Goal: Task Accomplishment & Management: Complete application form

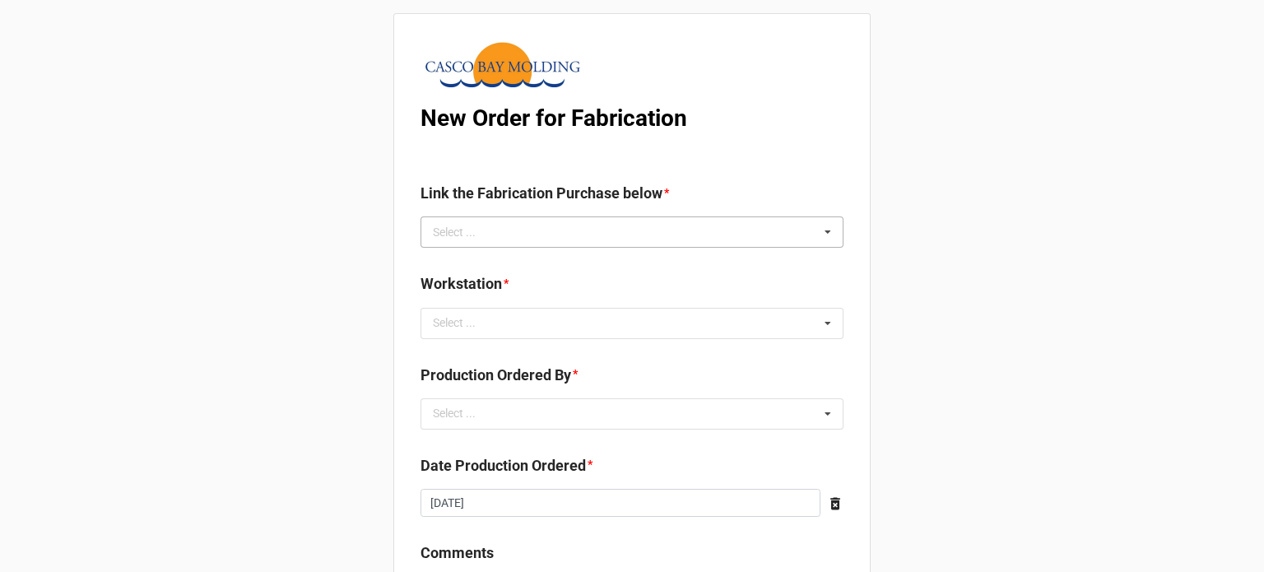
click at [631, 245] on div "Select ... No results found." at bounding box center [632, 231] width 423 height 31
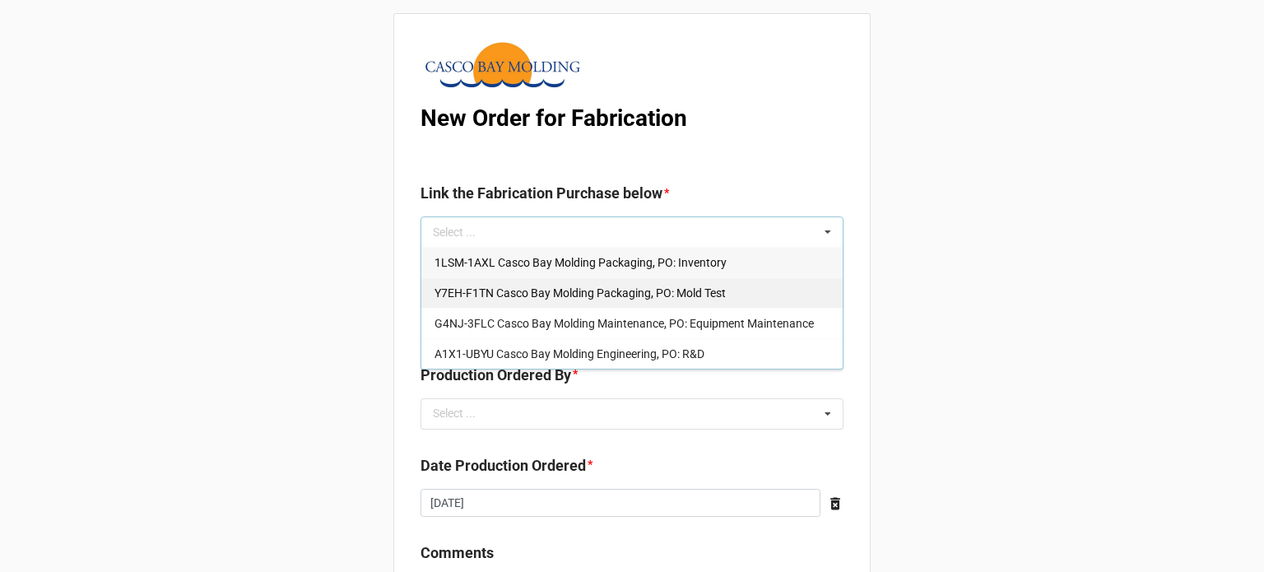
click at [631, 288] on span "Y7EH-F1TN Casco Bay Molding Packaging, PO: Mold Test" at bounding box center [580, 292] width 291 height 13
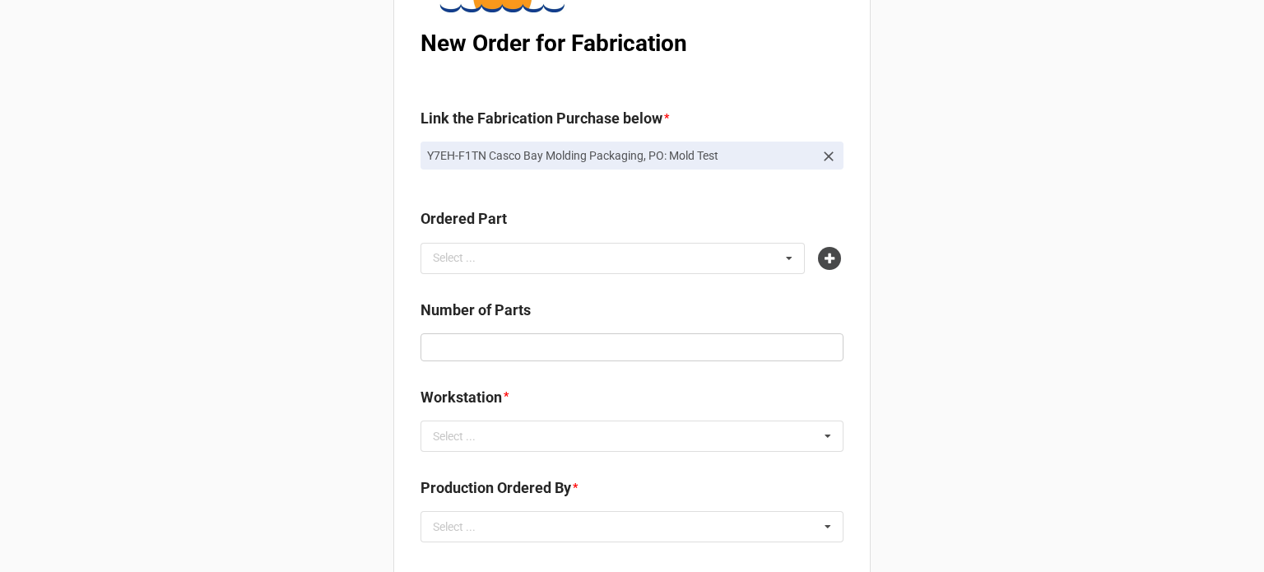
scroll to position [165, 0]
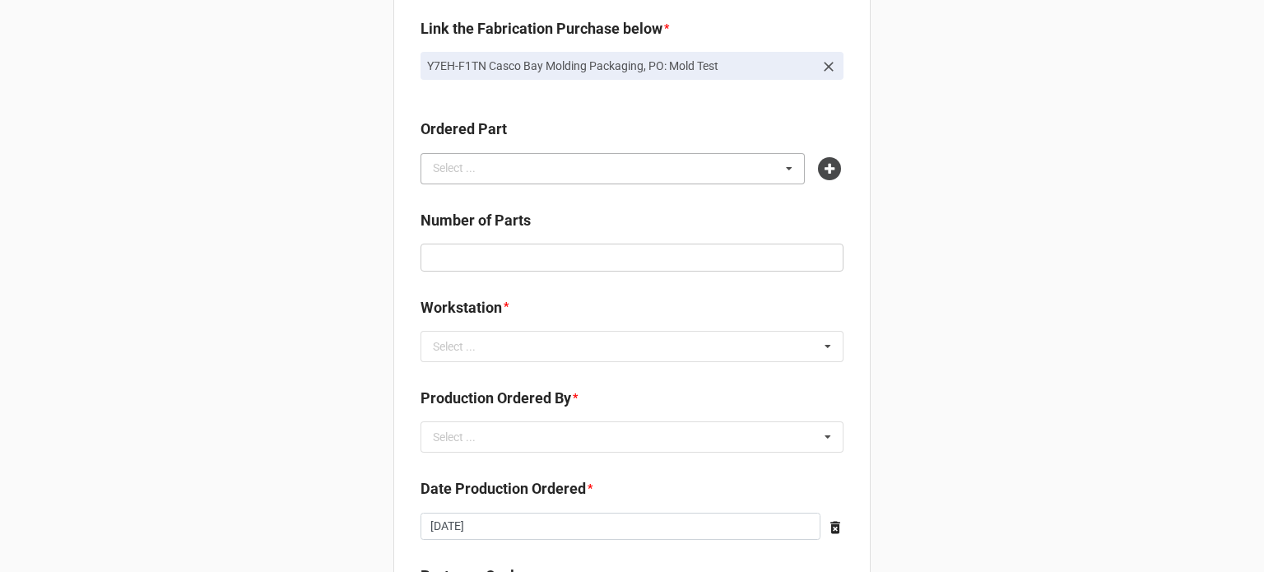
drag, startPoint x: 574, startPoint y: 157, endPoint x: 563, endPoint y: 170, distance: 17.5
drag, startPoint x: 563, startPoint y: 170, endPoint x: 550, endPoint y: 167, distance: 13.6
click at [550, 167] on div "Select ... No results found." at bounding box center [613, 168] width 384 height 31
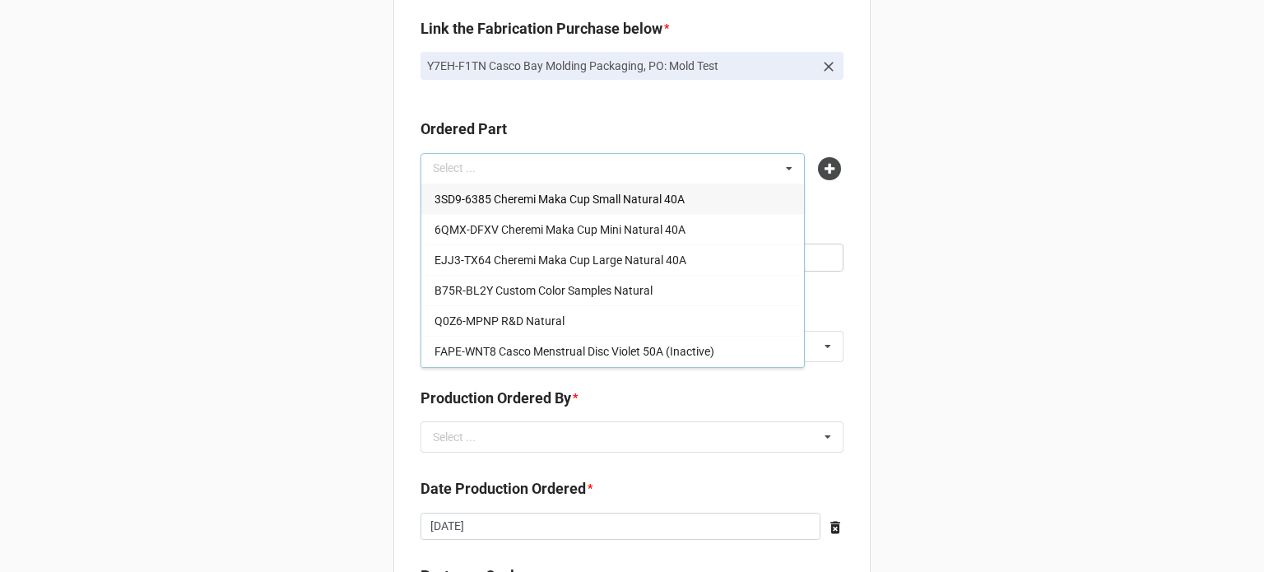
drag, startPoint x: 550, startPoint y: 167, endPoint x: 472, endPoint y: 167, distance: 78.2
click at [472, 167] on div "Select ... 3SD9-6385 Cheremi Maka Cup Small Natural 40A 6QMX-DFXV Cheremi Maka …" at bounding box center [613, 168] width 384 height 31
click at [465, 170] on div "Select ... 3SD9-6385 Cheremi Maka Cup Small Natural 40A 6QMX-DFXV Cheremi Maka …" at bounding box center [613, 168] width 384 height 31
paste input "Y01R"
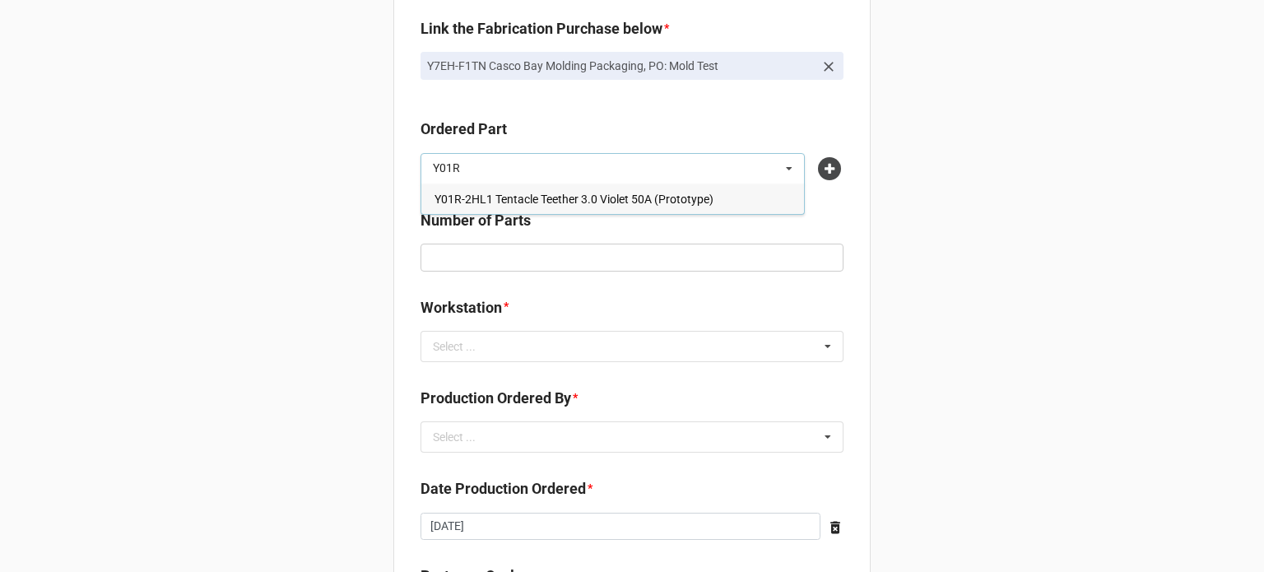
type input "Y01R"
click at [507, 198] on span "Y01R-2HL1 Tentacle Teether 3.0 Violet 50A (Prototype)" at bounding box center [574, 199] width 279 height 13
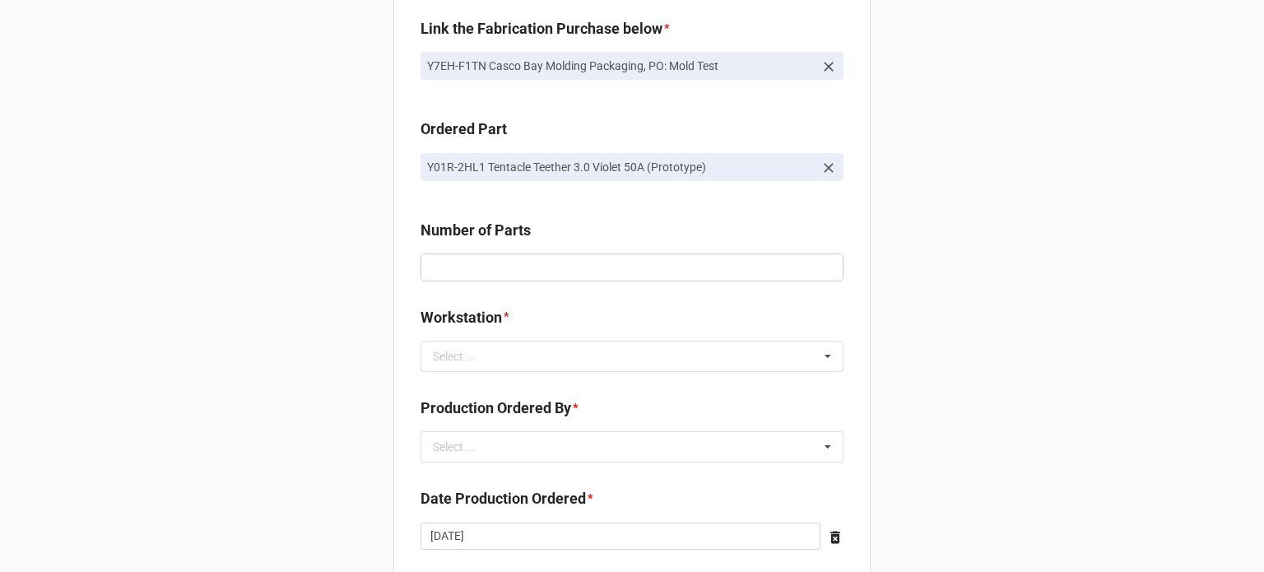
click at [557, 251] on div "Number of Parts" at bounding box center [632, 236] width 423 height 35
click at [541, 277] on input "text" at bounding box center [632, 267] width 423 height 28
type input "50"
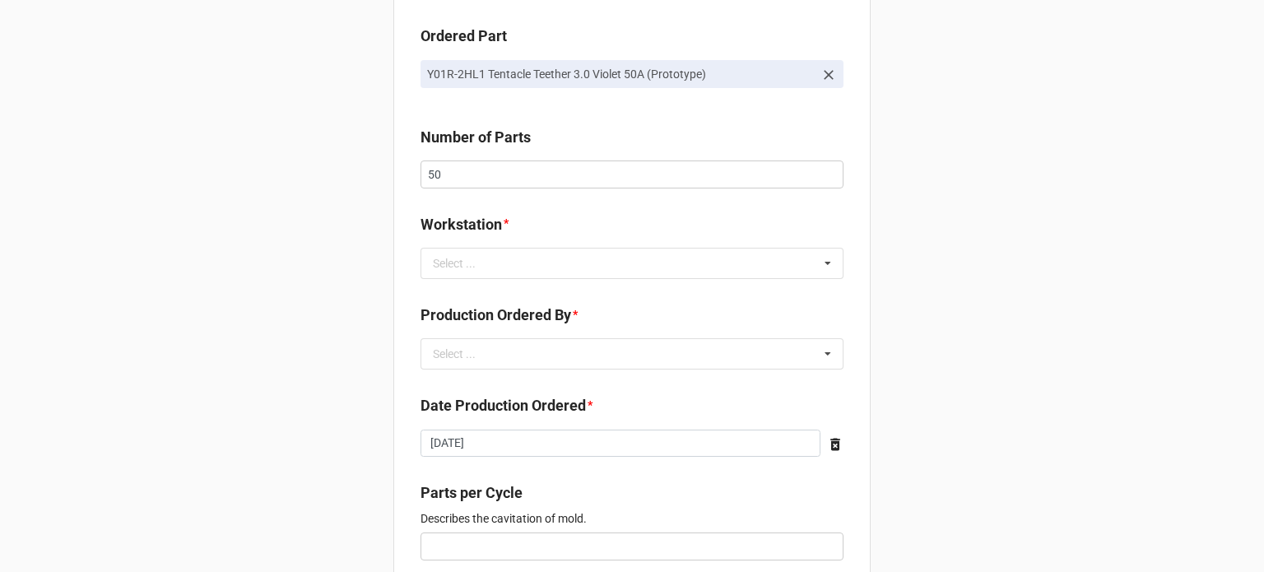
scroll to position [329, 0]
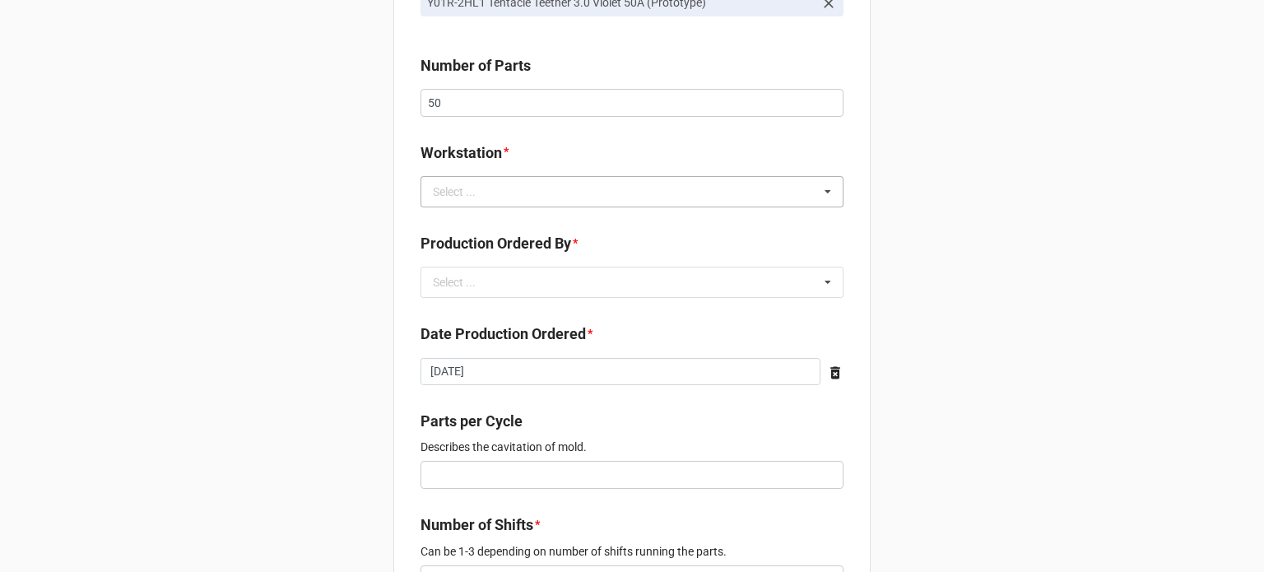
click at [467, 193] on div "Select ..." at bounding box center [464, 191] width 71 height 19
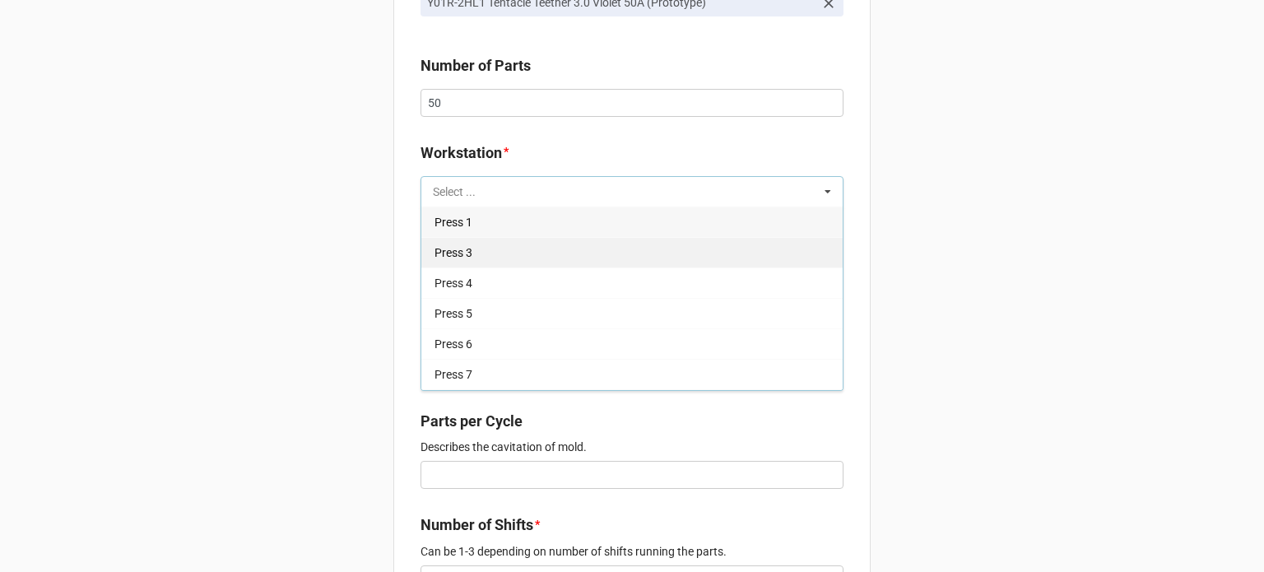
scroll to position [209, 0]
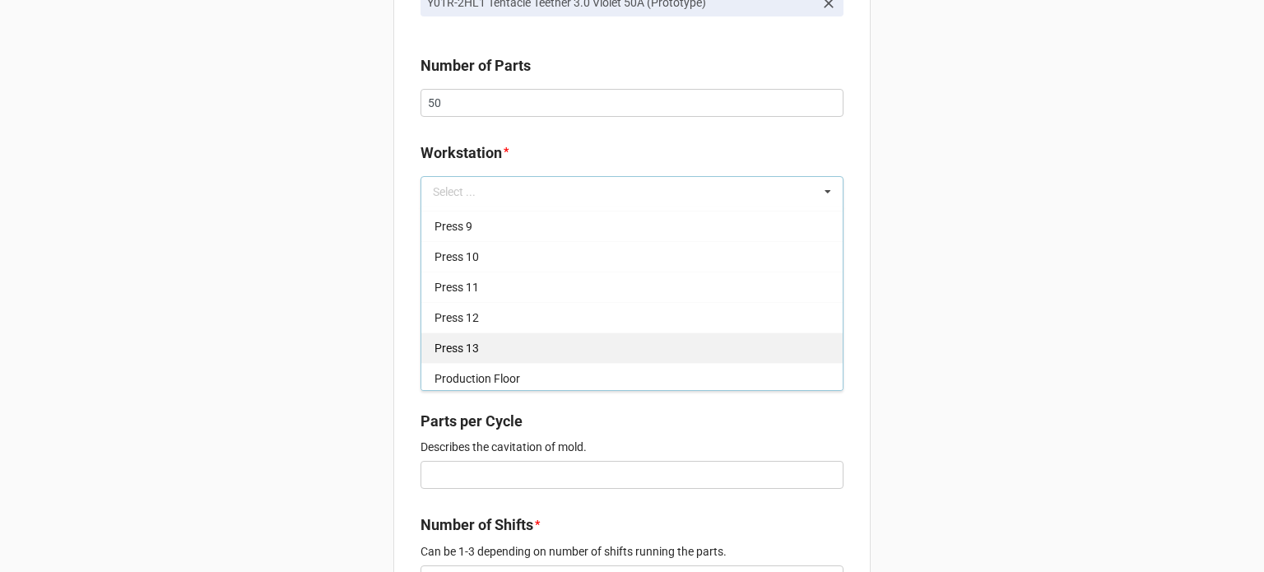
click at [469, 350] on span "Press 13" at bounding box center [457, 348] width 44 height 13
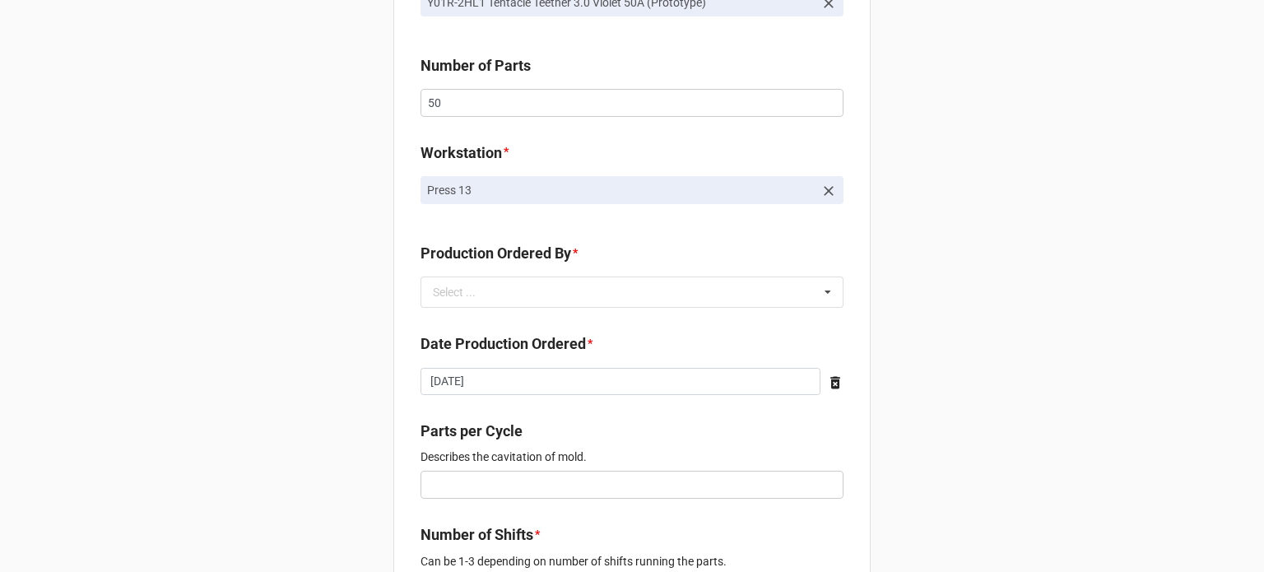
scroll to position [411, 0]
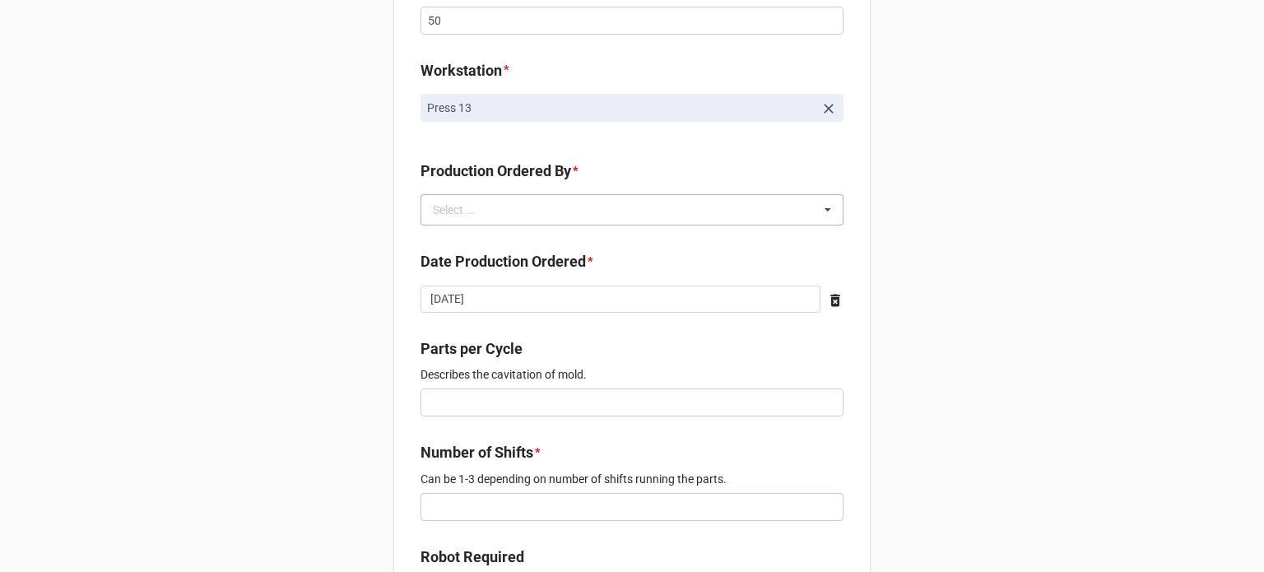
click at [451, 206] on div "Select ..." at bounding box center [464, 210] width 71 height 19
click at [472, 229] on div "[PERSON_NAME]" at bounding box center [631, 240] width 421 height 30
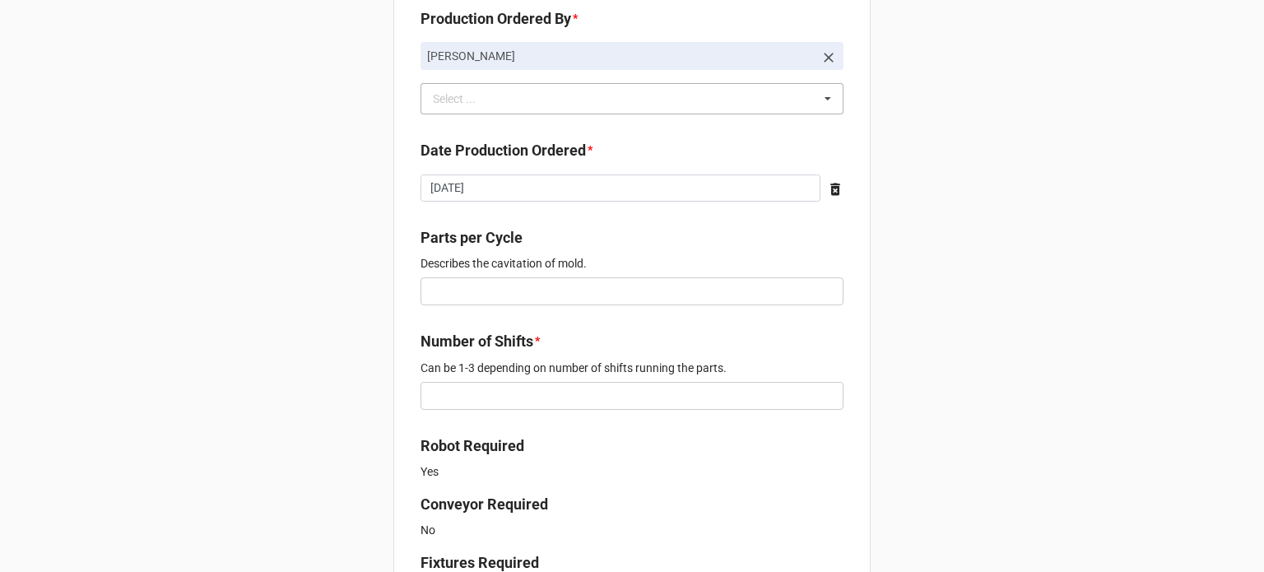
scroll to position [658, 0]
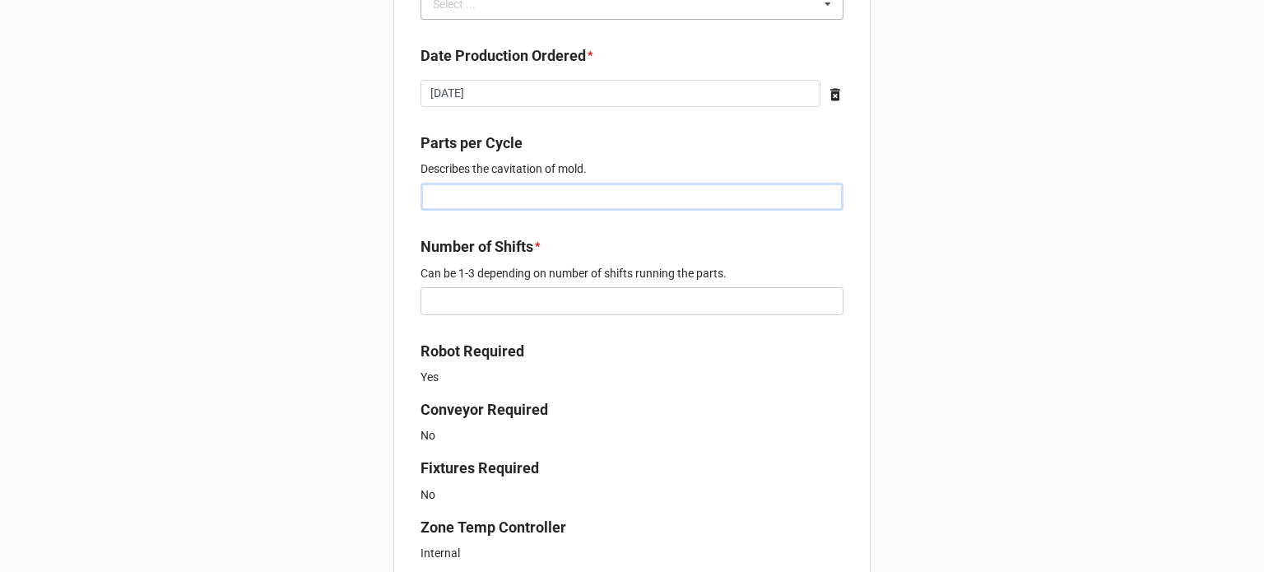
click at [443, 197] on input "text" at bounding box center [632, 197] width 423 height 28
type input "1"
click at [467, 315] on div "Number of Shifts * Can be 1-3 depending on number of shifts running the parts." at bounding box center [632, 280] width 423 height 91
click at [477, 305] on input "text" at bounding box center [632, 301] width 423 height 28
type input "1"
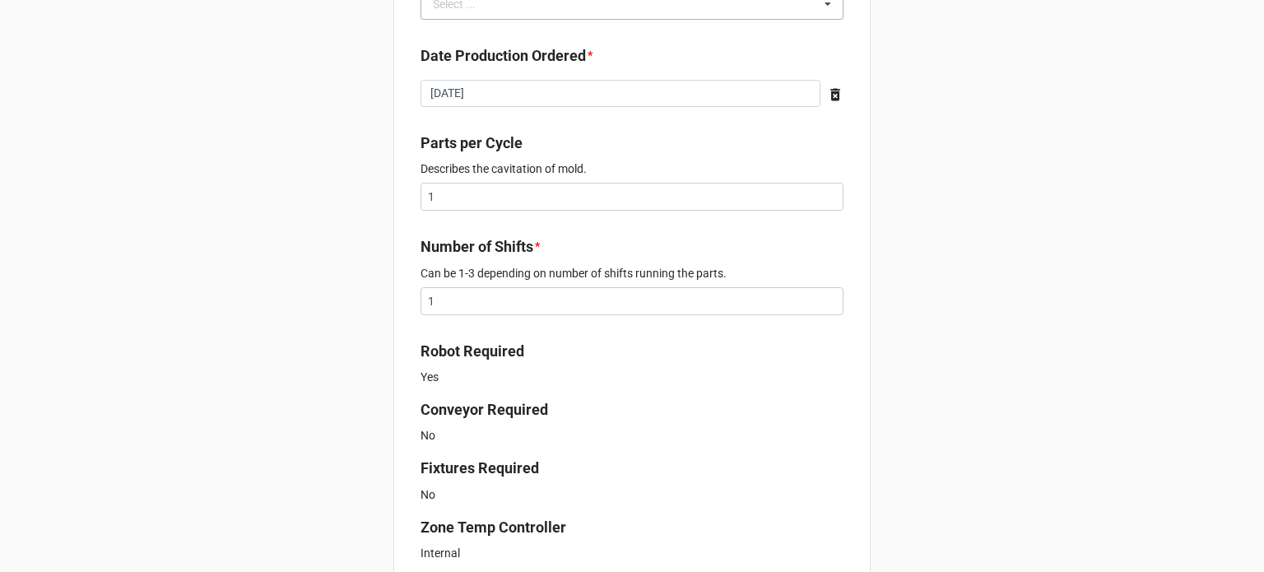
click at [306, 244] on div "New Order for Fabrication Link the Fabrication Purchase below * Y7EH-F1TN Casco…" at bounding box center [632, 392] width 1264 height 2100
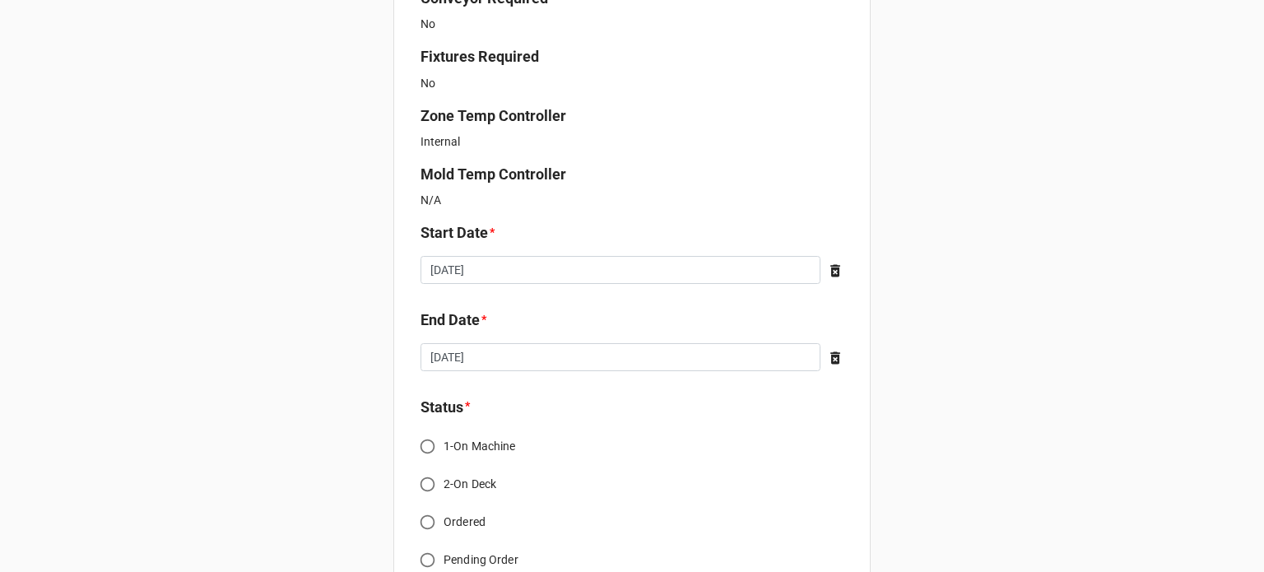
scroll to position [1317, 0]
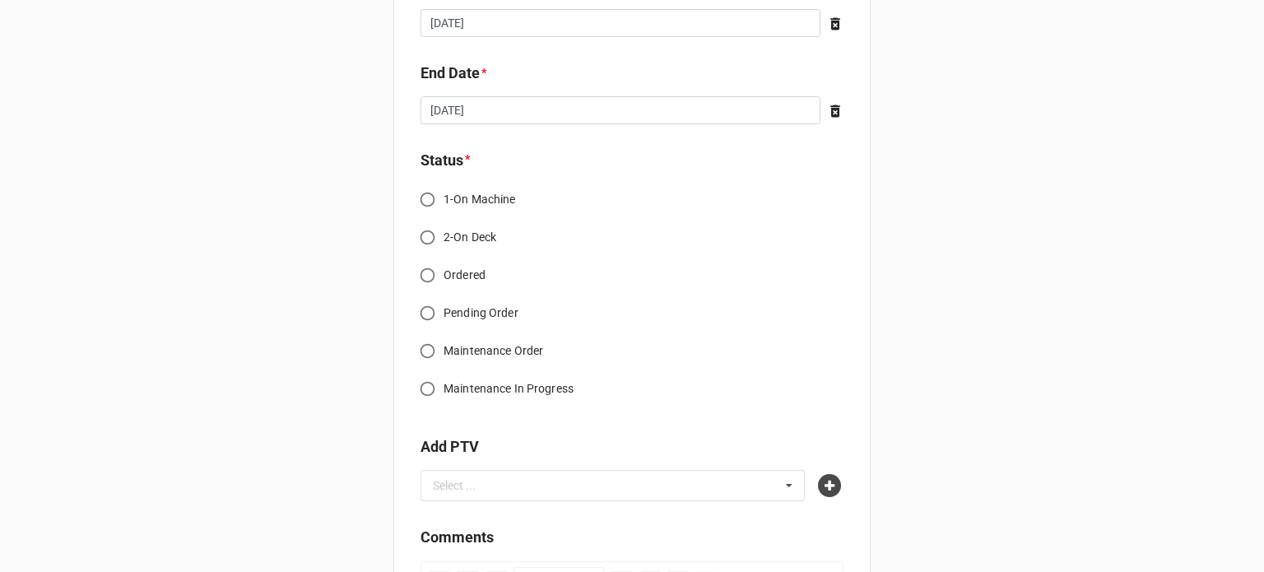
click at [425, 272] on input "Ordered" at bounding box center [427, 275] width 32 height 32
radio input "true"
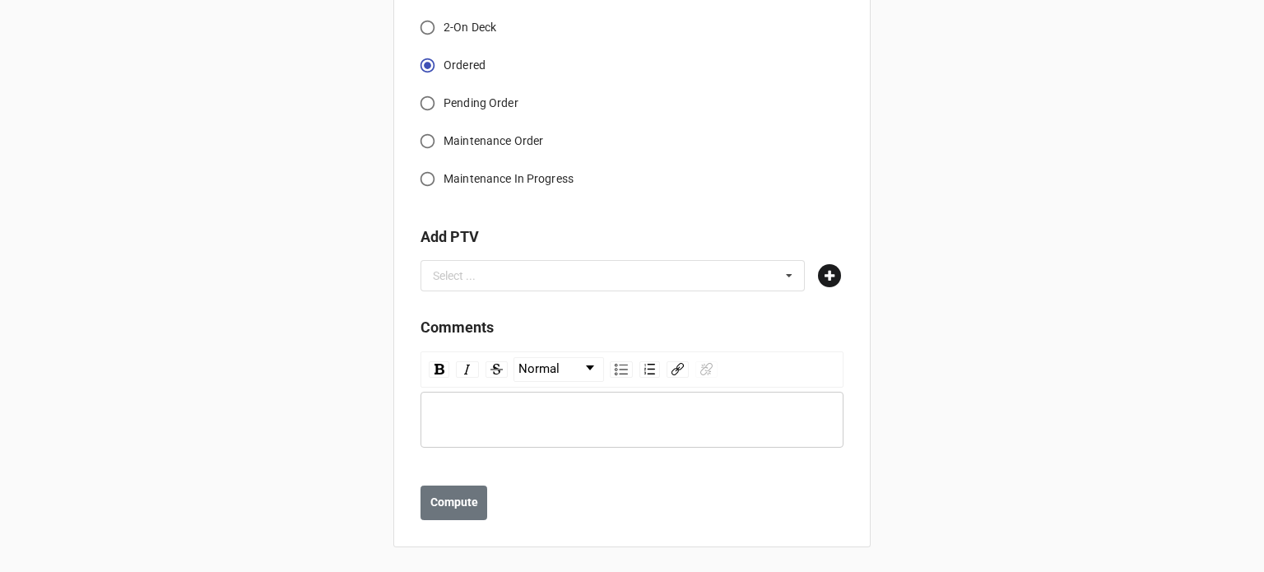
click at [835, 272] on icon at bounding box center [829, 275] width 23 height 23
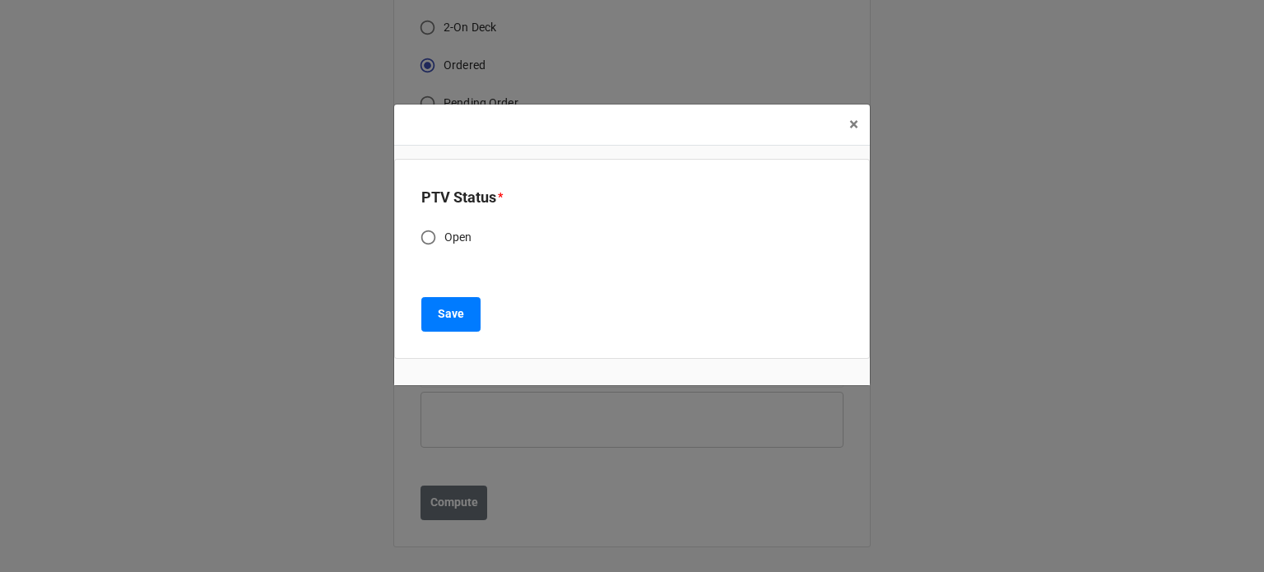
click at [444, 238] on span "Open" at bounding box center [458, 237] width 28 height 17
click at [444, 238] on input "Open" at bounding box center [428, 237] width 32 height 32
radio input "true"
click at [454, 323] on button "Save" at bounding box center [450, 314] width 59 height 35
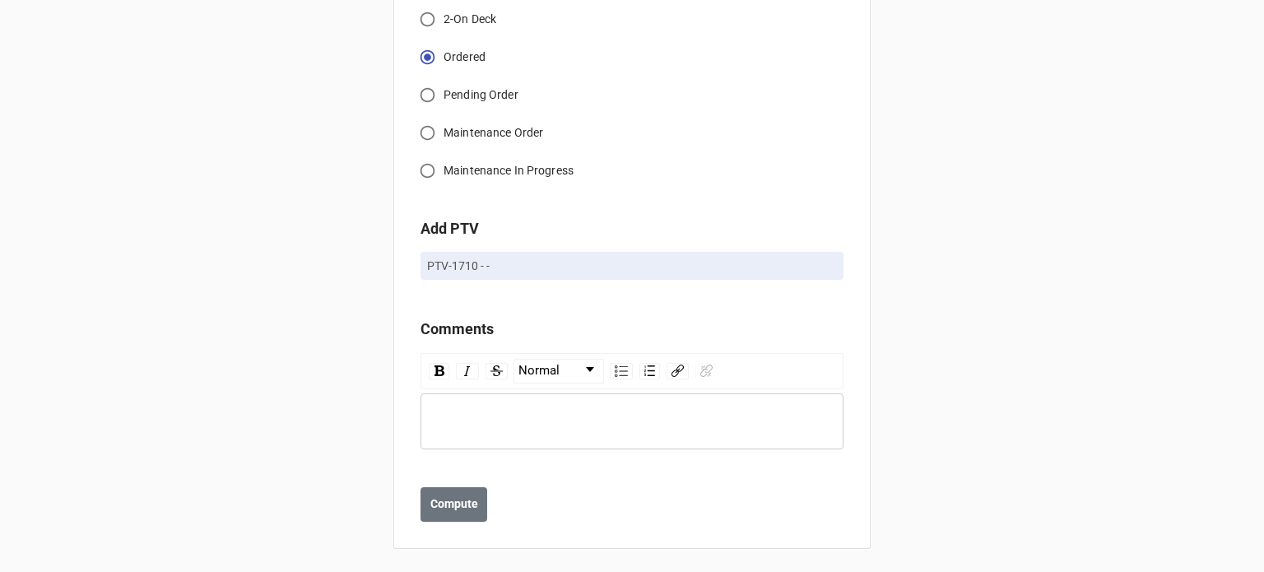
scroll to position [1536, 0]
click at [448, 503] on b "Compute" at bounding box center [454, 502] width 48 height 17
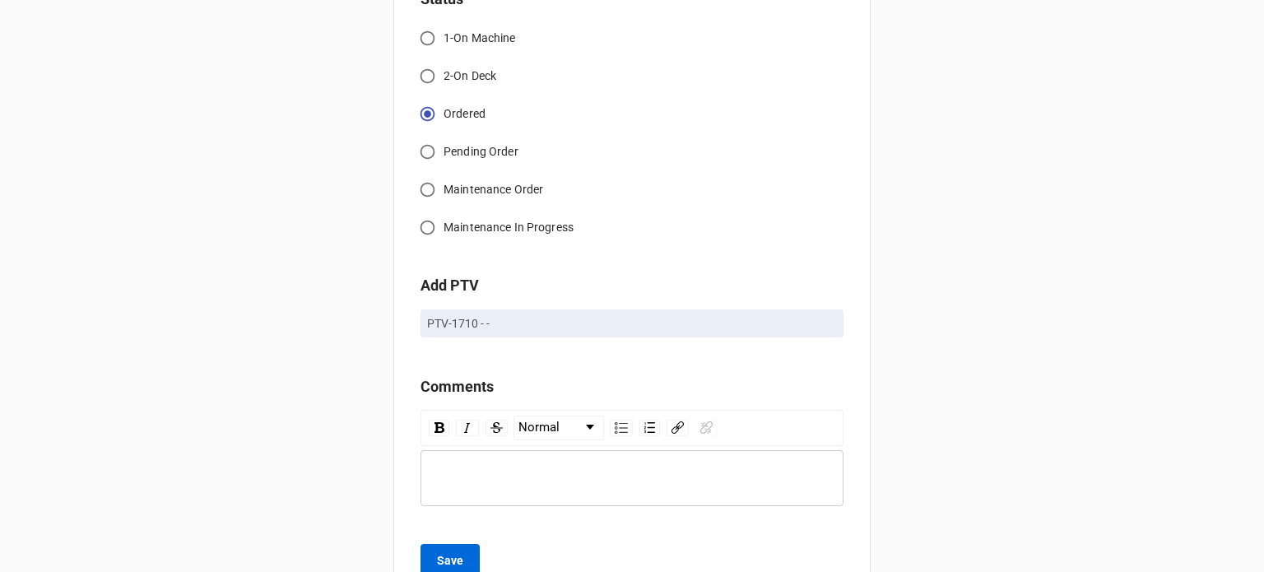
scroll to position [1595, 0]
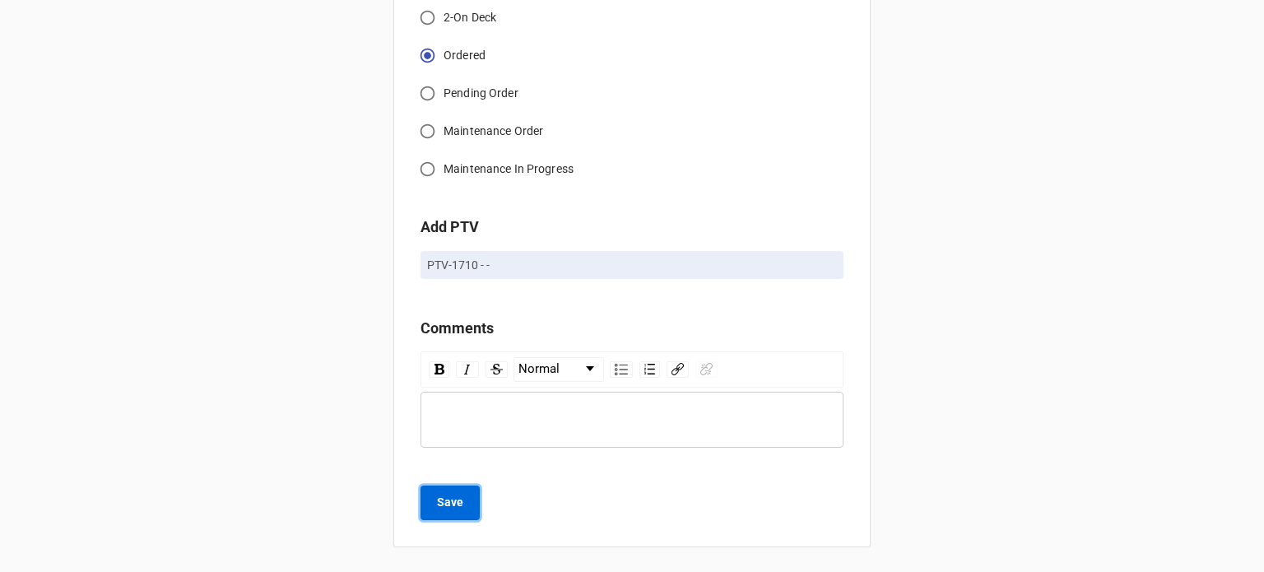
click at [457, 497] on b "Save" at bounding box center [450, 502] width 26 height 17
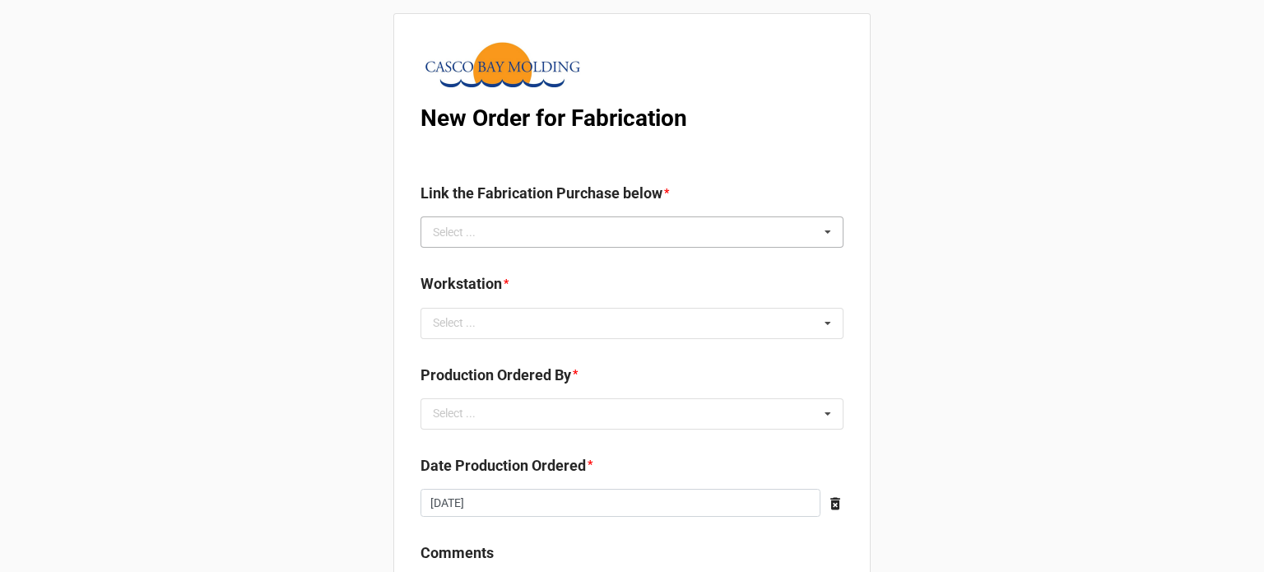
click at [503, 238] on div "Select ... No results found." at bounding box center [632, 231] width 423 height 31
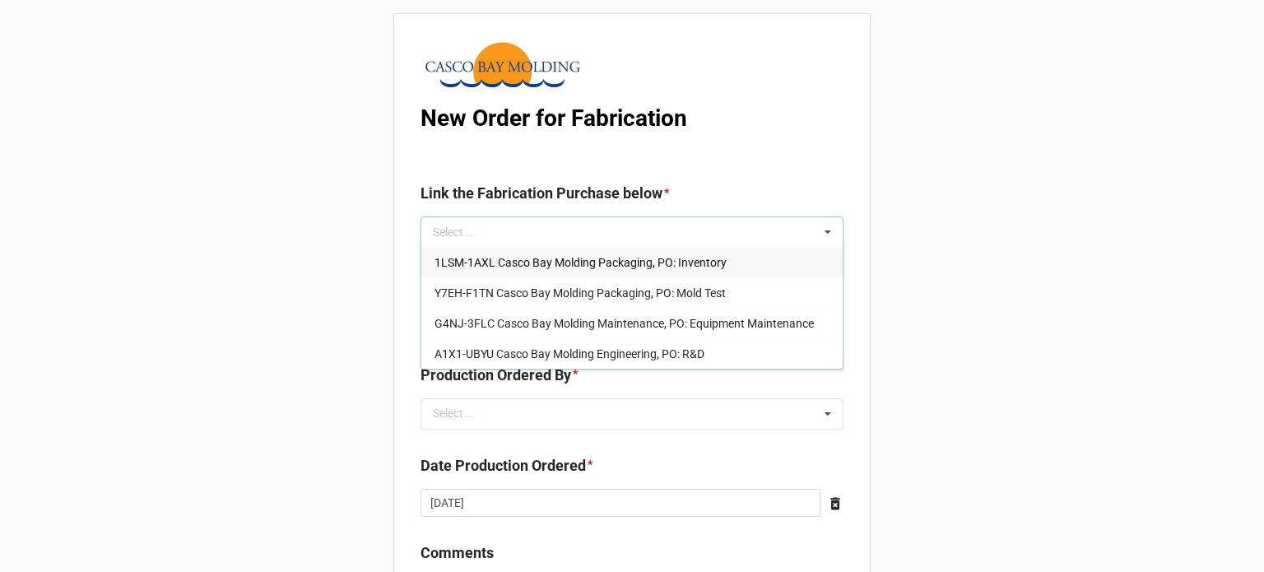
click at [505, 272] on div "1LSM-1AXL Casco Bay Molding Packaging, PO: Inventory" at bounding box center [631, 262] width 421 height 30
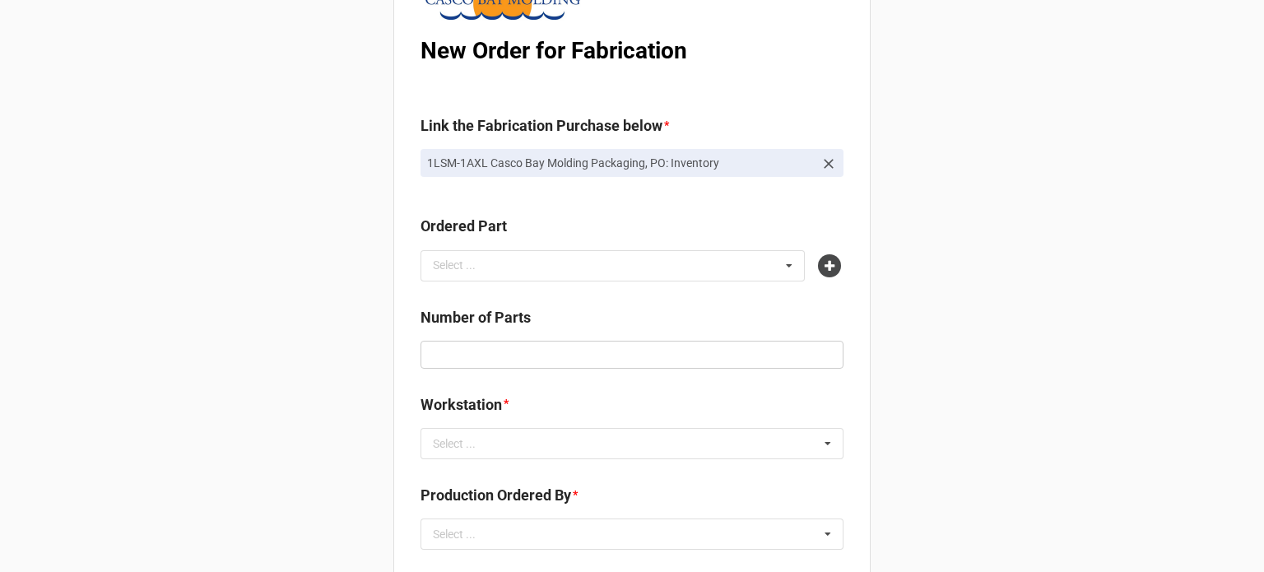
scroll to position [165, 0]
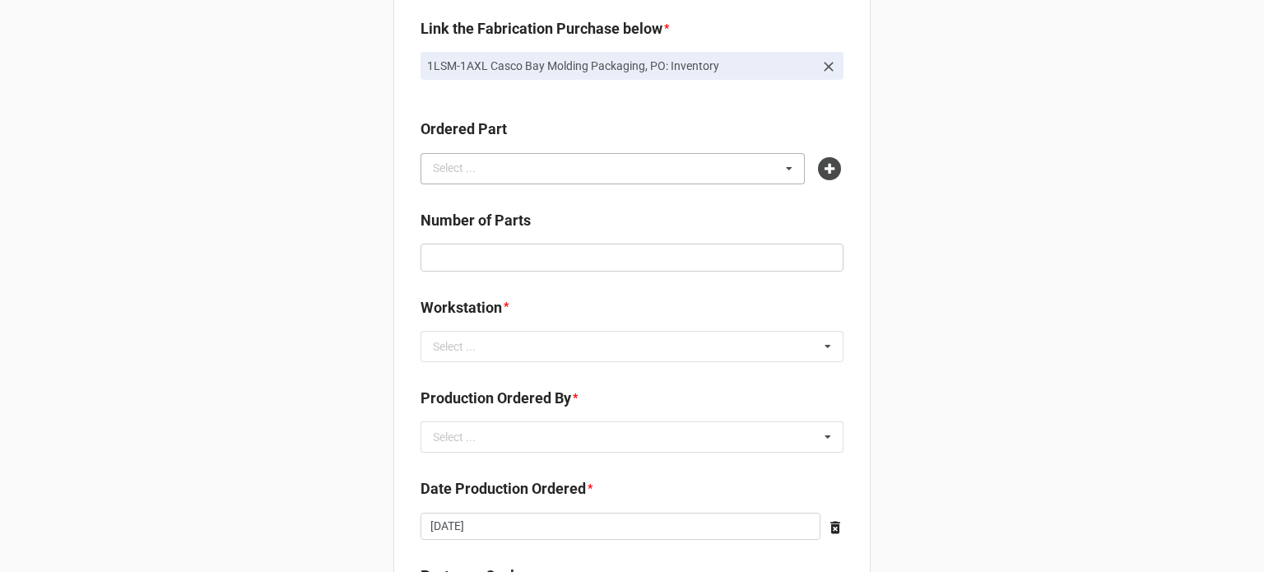
click at [628, 173] on div "Select ... No results found." at bounding box center [613, 168] width 384 height 31
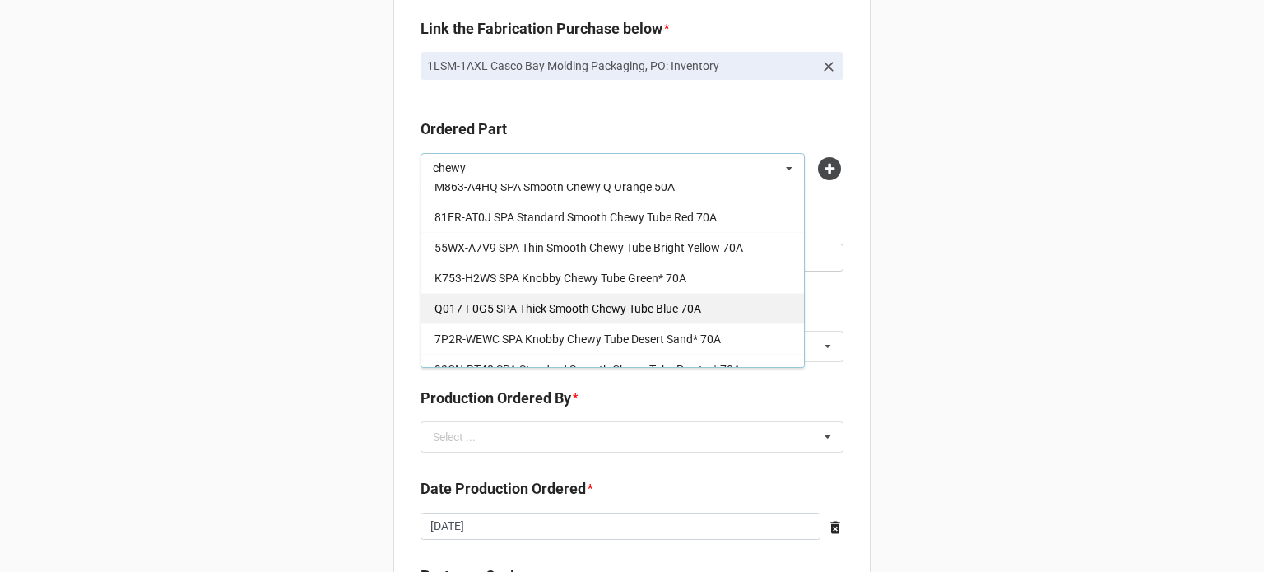
type input "chewy"
click at [642, 312] on span "Q017-F0G5 SPA Thick Smooth Chewy Tube Blue 70A" at bounding box center [568, 308] width 267 height 13
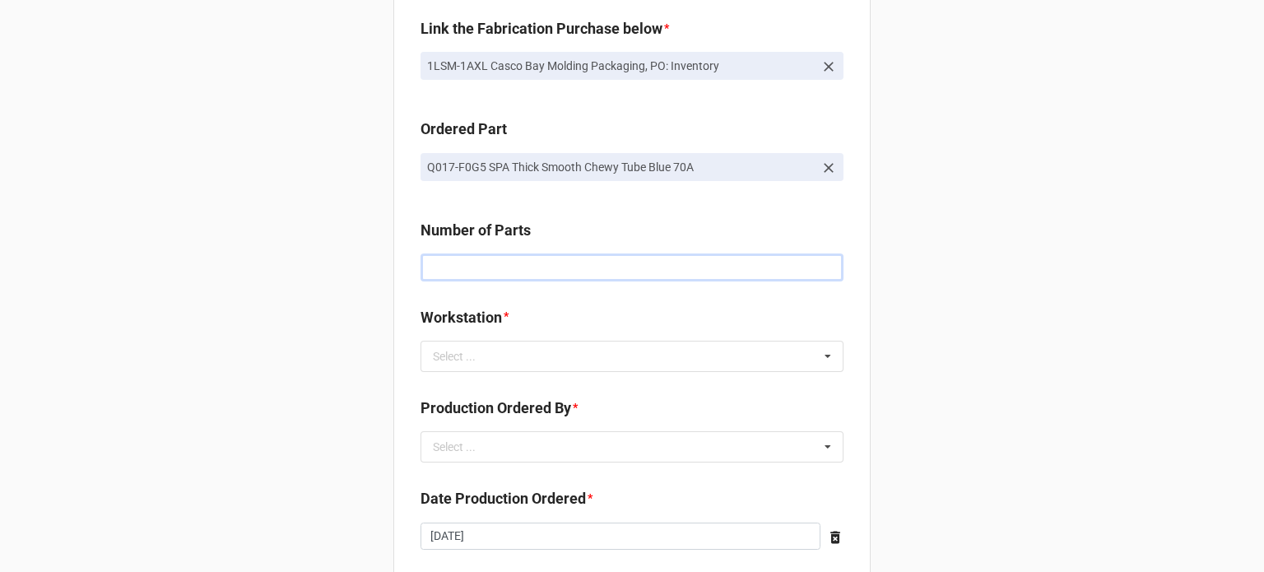
click at [466, 274] on input "text" at bounding box center [632, 267] width 423 height 28
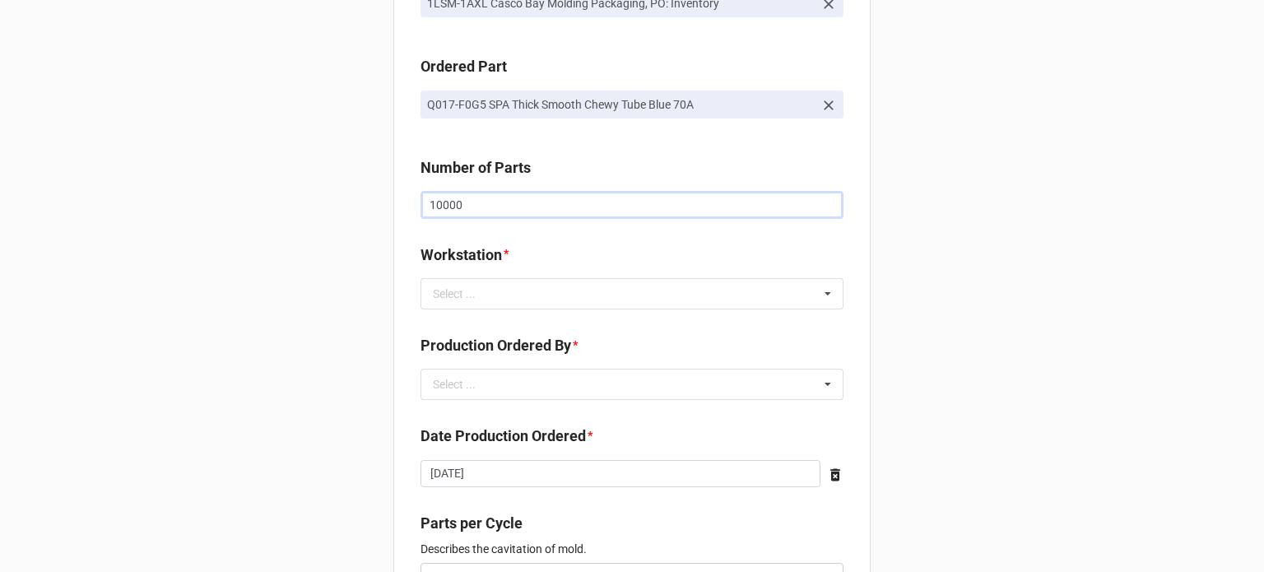
scroll to position [329, 0]
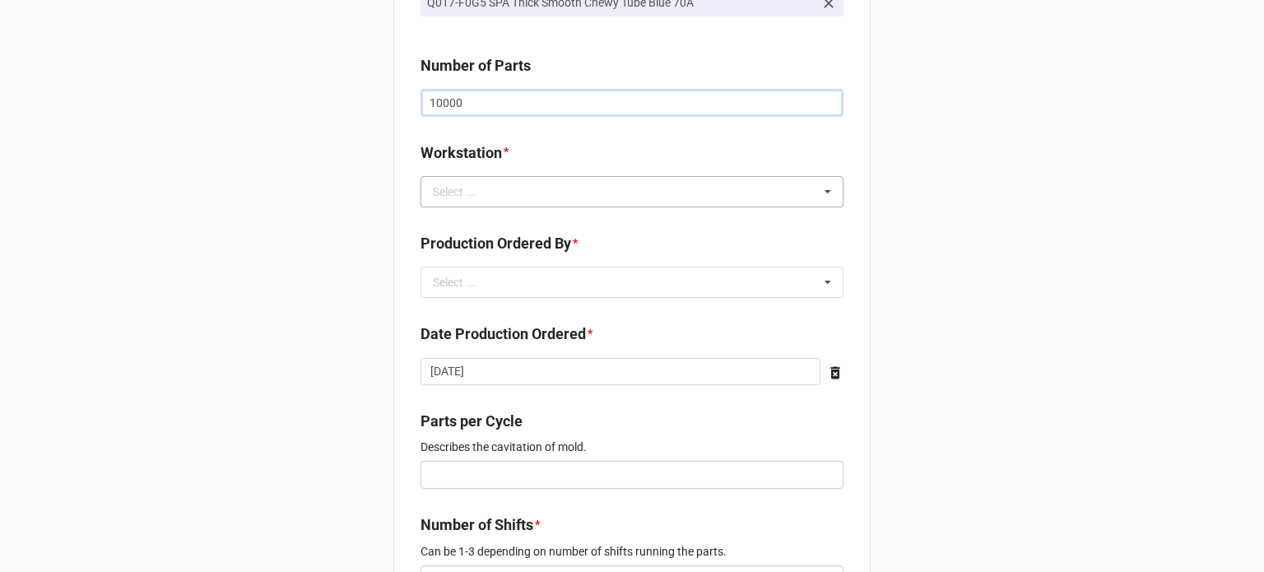
type input "10000"
click at [500, 193] on div "Select ... No results found." at bounding box center [632, 191] width 423 height 31
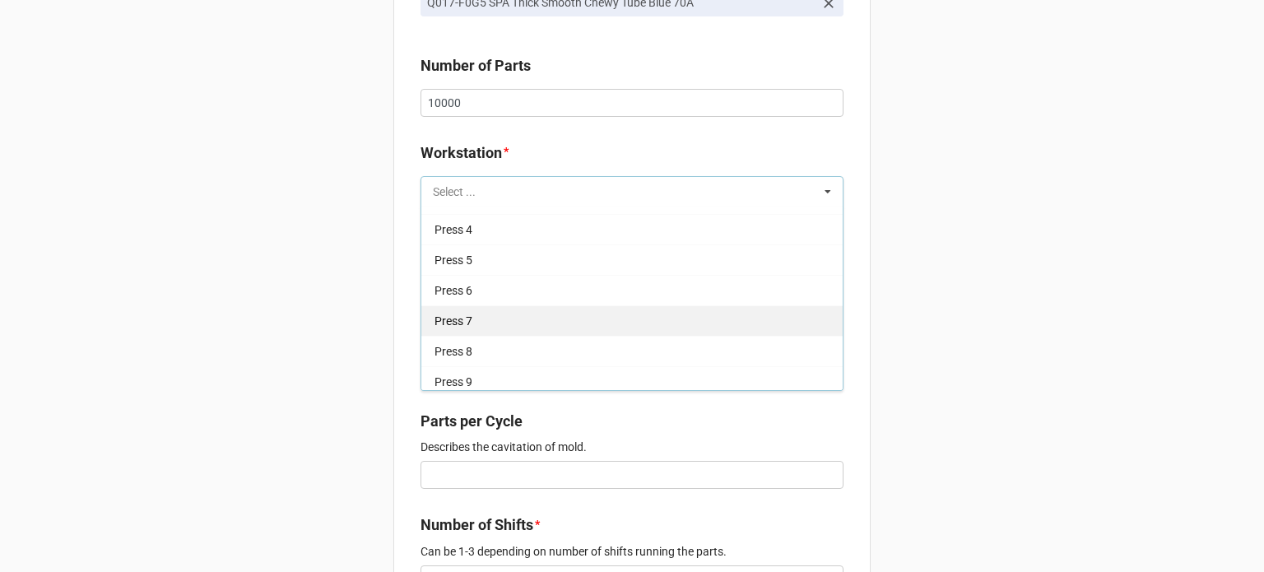
scroll to position [82, 0]
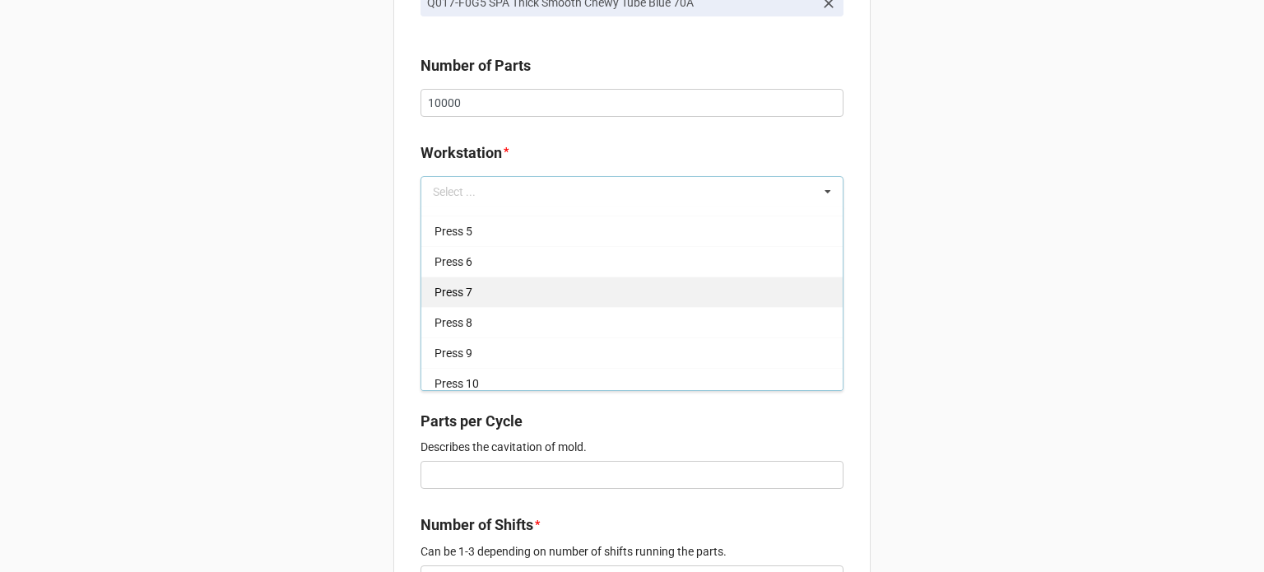
click at [520, 319] on div "Press 8" at bounding box center [631, 322] width 421 height 30
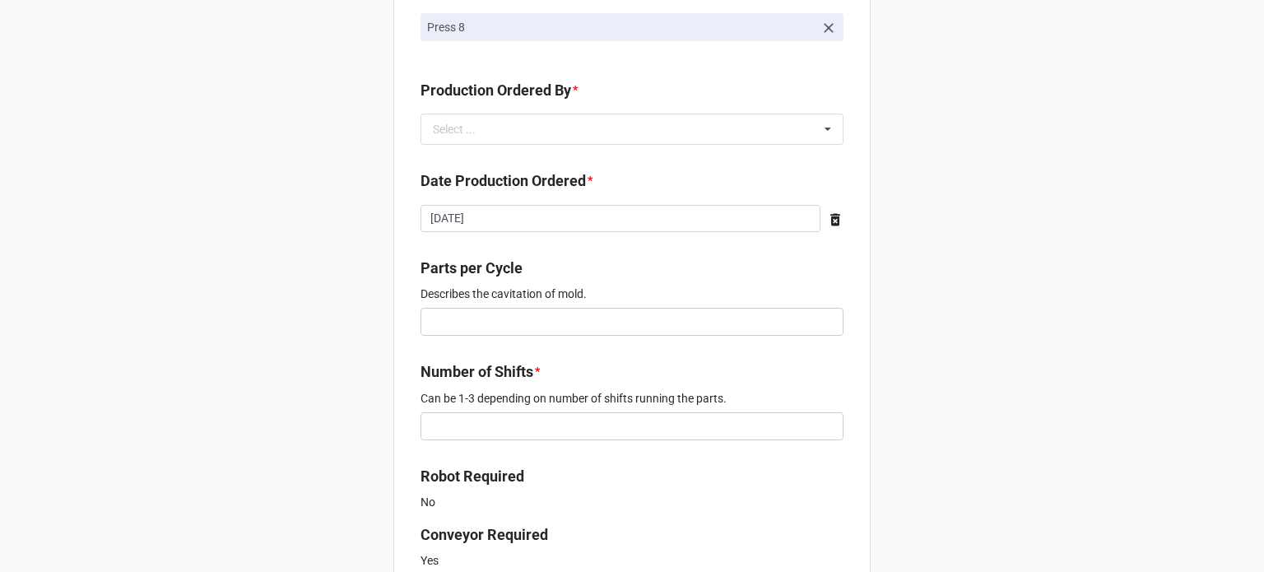
scroll to position [494, 0]
click at [484, 124] on div "Select ..." at bounding box center [464, 128] width 71 height 19
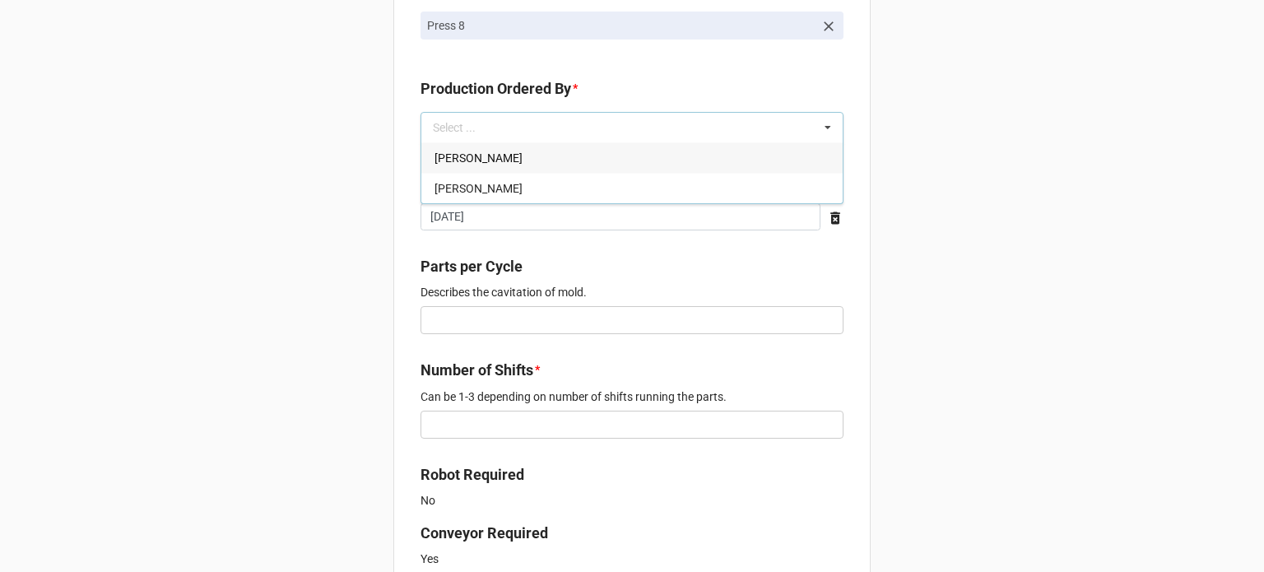
click at [474, 163] on span "[PERSON_NAME]" at bounding box center [479, 157] width 88 height 13
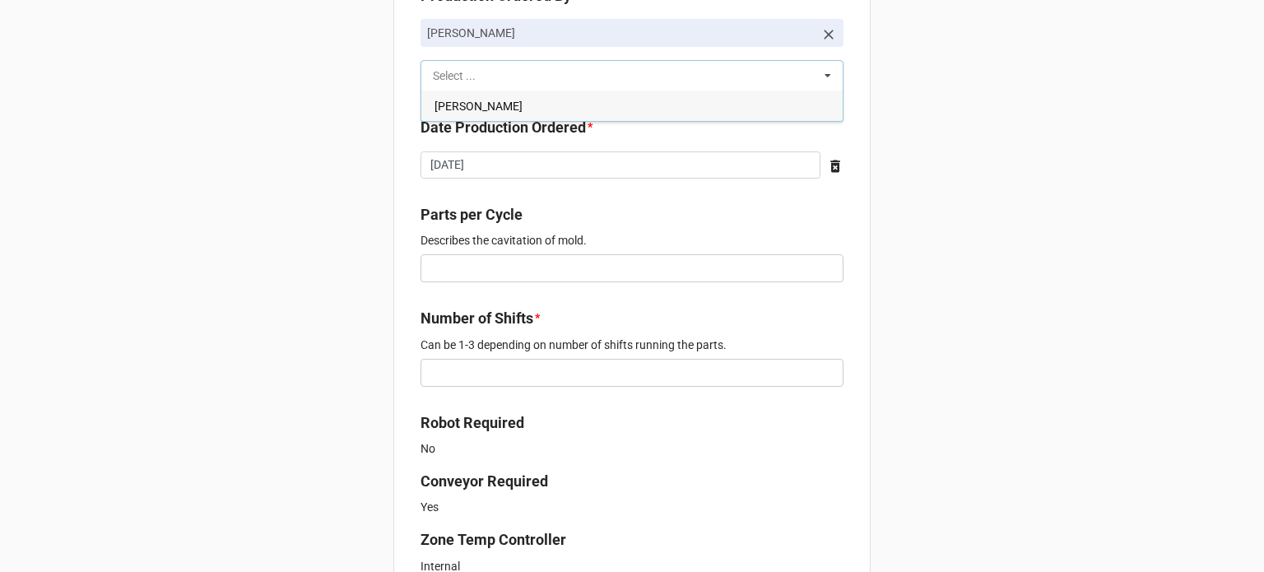
scroll to position [658, 0]
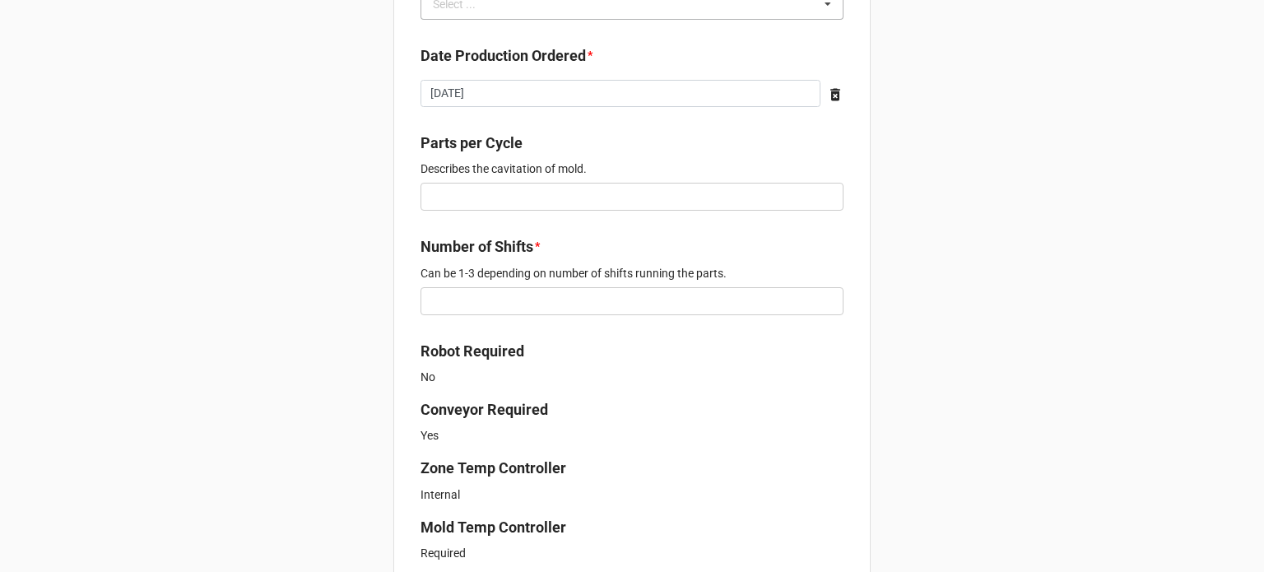
click at [385, 213] on div "New Order for Fabrication Link the Fabrication Purchase below * 1LSM-1AXL Casco…" at bounding box center [632, 383] width 1264 height 2082
click at [477, 193] on input "text" at bounding box center [632, 197] width 423 height 28
type input "2"
click at [311, 235] on div "New Order for Fabrication Link the Fabrication Purchase below * 1LSM-1AXL Casco…" at bounding box center [632, 383] width 1264 height 2082
click at [458, 300] on input "text" at bounding box center [632, 301] width 423 height 28
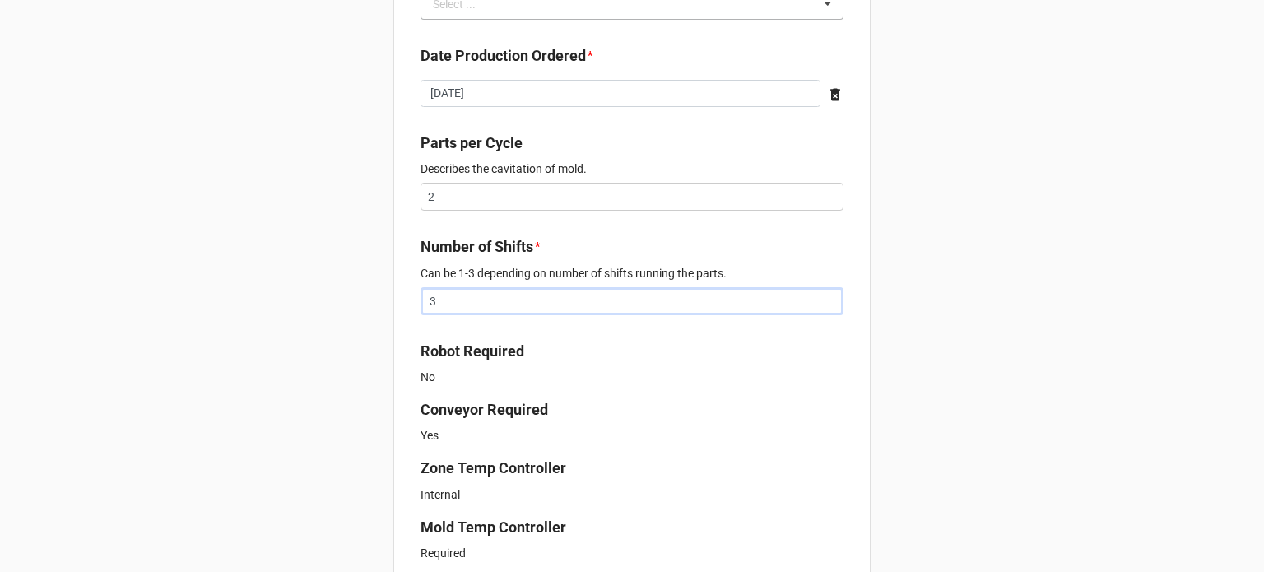
type input "3"
click at [349, 295] on div "New Order for Fabrication Link the Fabrication Purchase below * 1LSM-1AXL Casco…" at bounding box center [632, 383] width 1264 height 2082
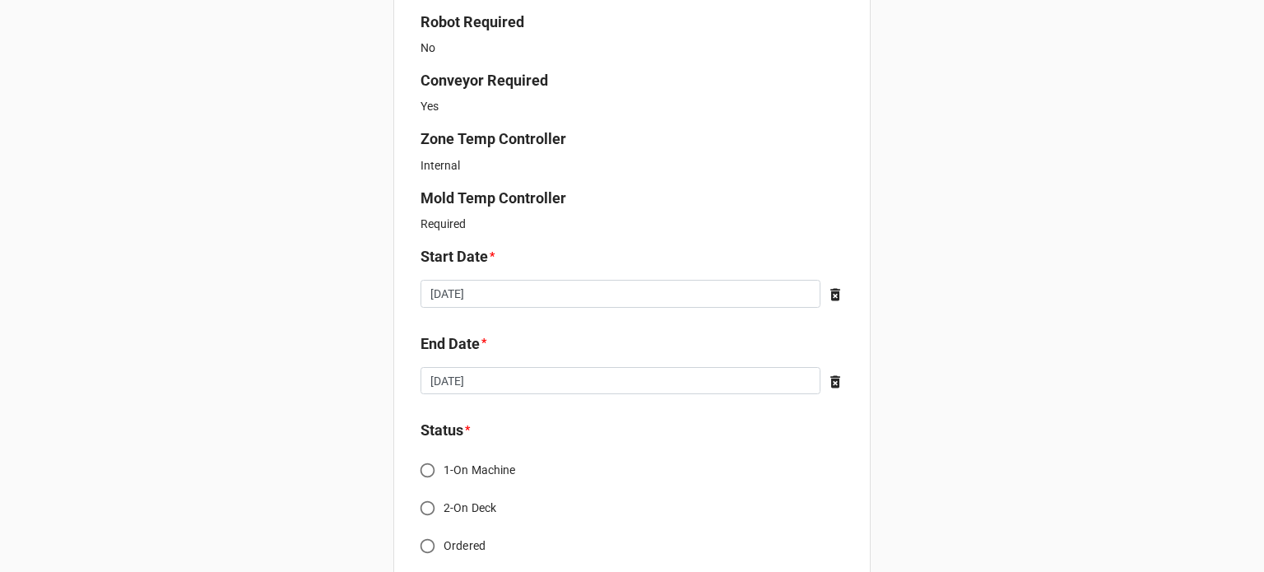
scroll to position [1152, 0]
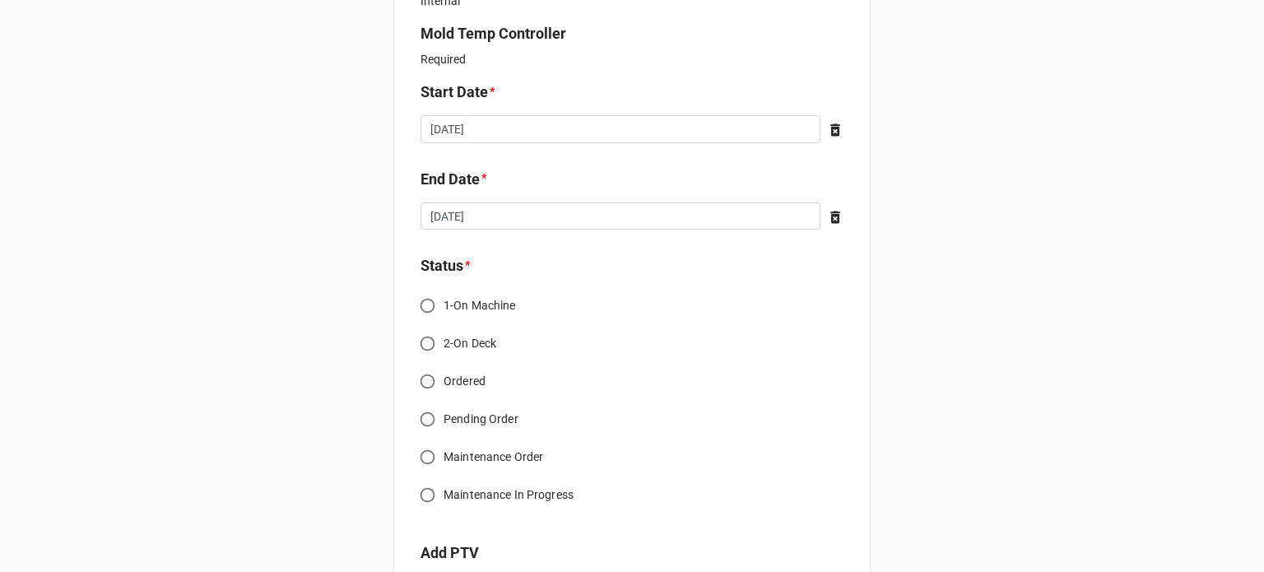
click at [431, 381] on input "Ordered" at bounding box center [427, 381] width 32 height 32
radio input "true"
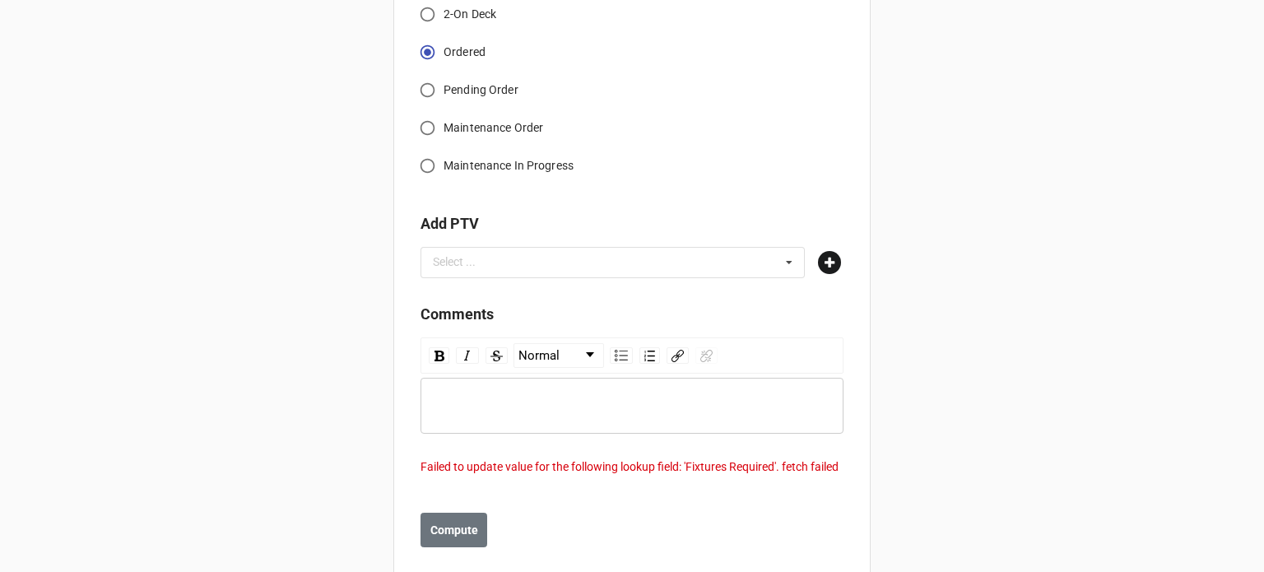
click at [818, 263] on icon at bounding box center [829, 262] width 23 height 23
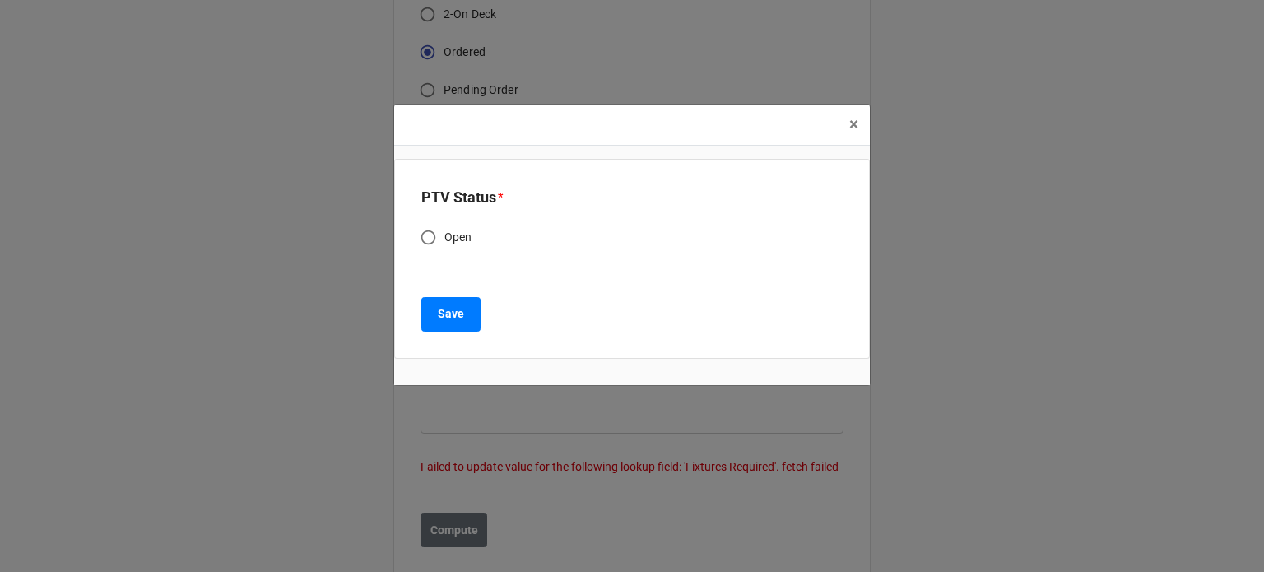
click at [472, 234] on label "Open" at bounding box center [620, 237] width 417 height 32
click at [444, 234] on input "Open" at bounding box center [428, 237] width 32 height 32
radio input "true"
click at [449, 309] on b "Save" at bounding box center [451, 313] width 26 height 17
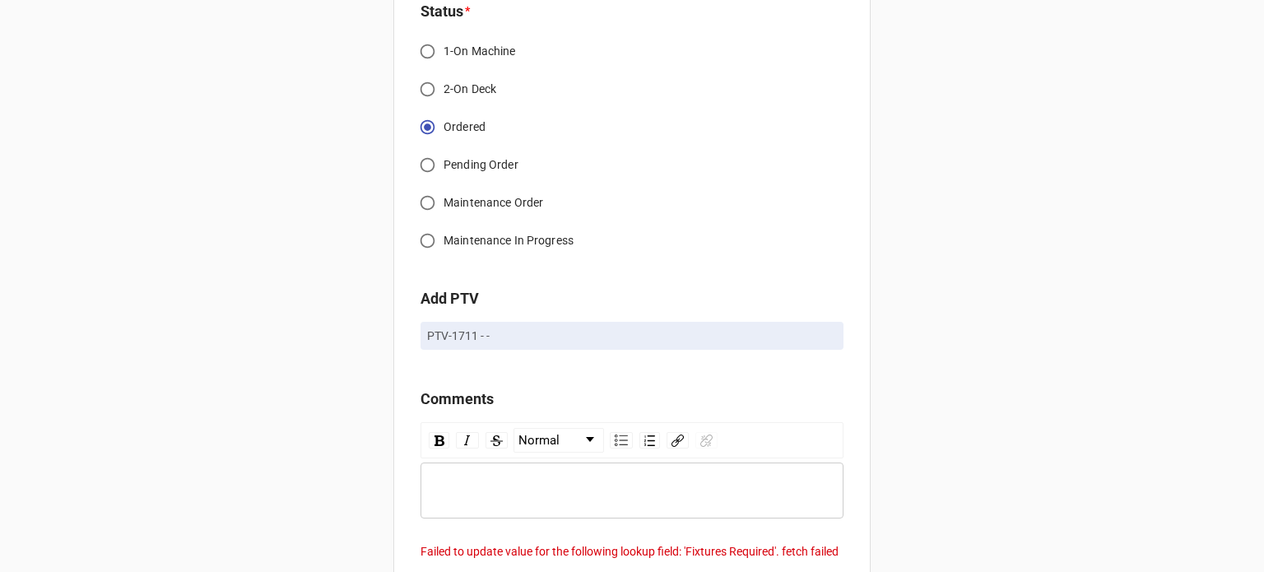
scroll to position [1535, 0]
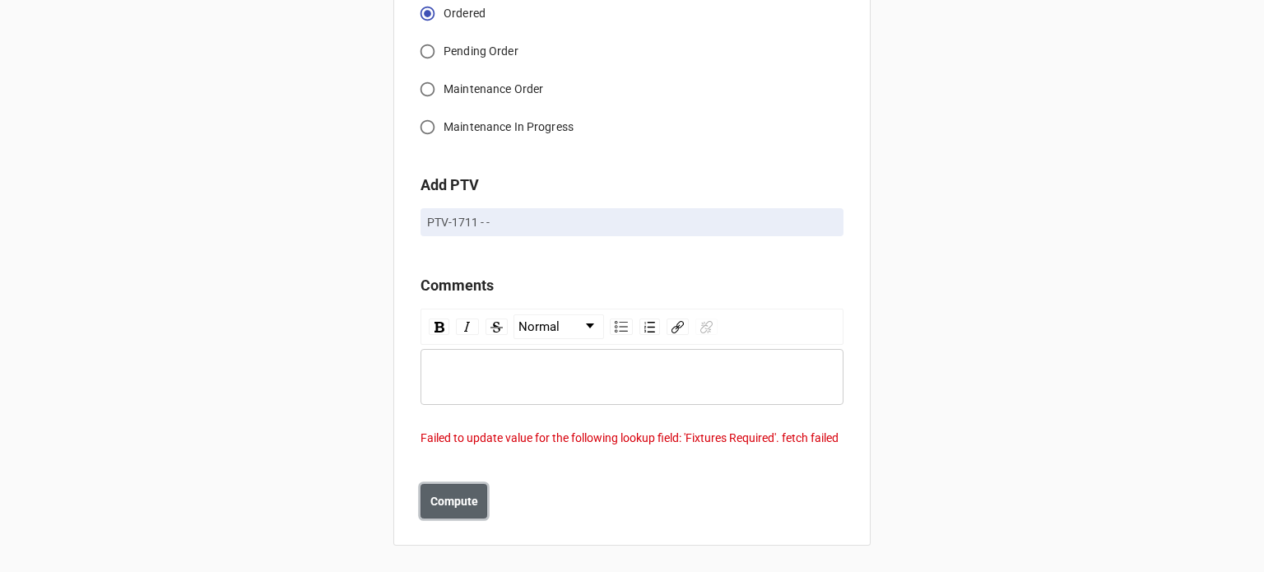
click at [430, 506] on b "Compute" at bounding box center [454, 501] width 48 height 17
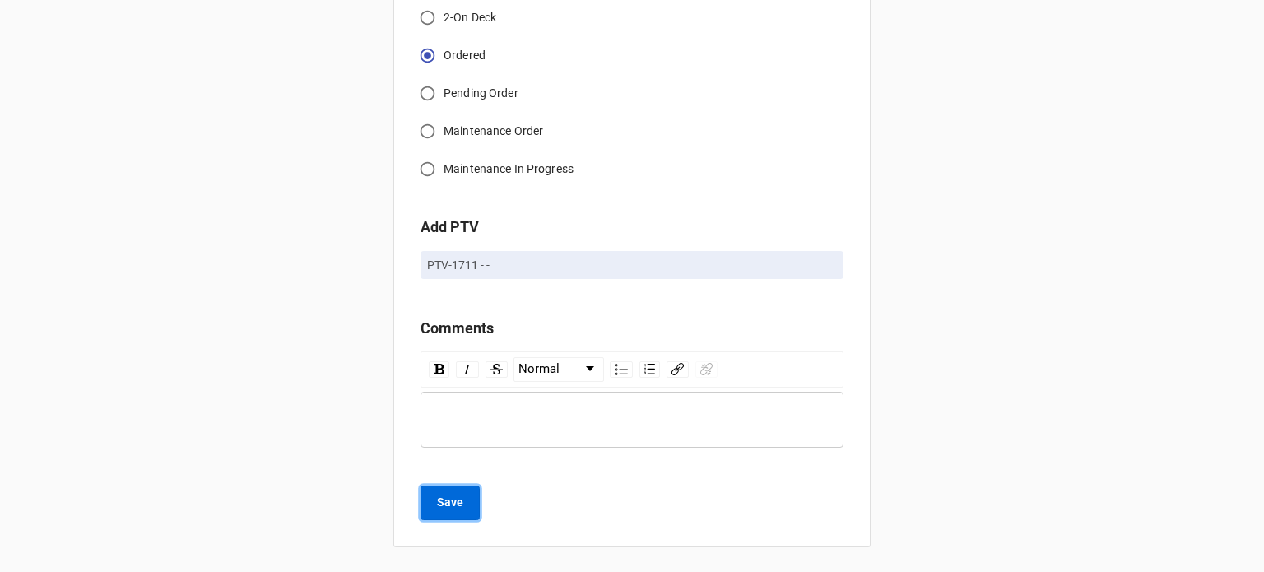
click at [444, 502] on b "Save" at bounding box center [450, 502] width 26 height 17
